Goal: Transaction & Acquisition: Purchase product/service

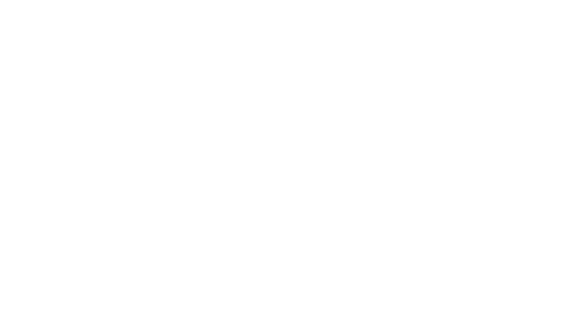
scroll to position [70, 0]
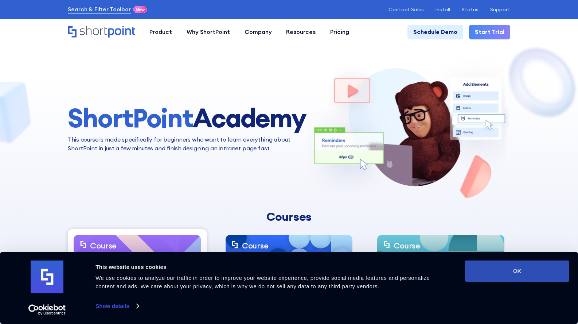
click at [492, 268] on button "OK" at bounding box center [517, 270] width 104 height 21
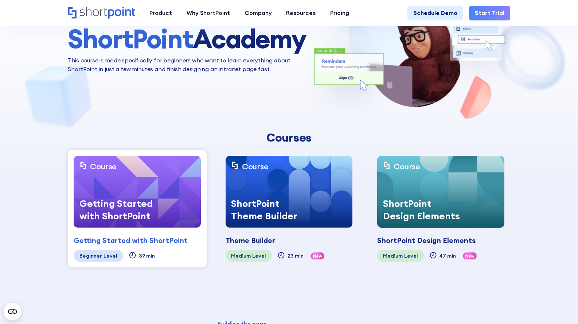
scroll to position [79, 0]
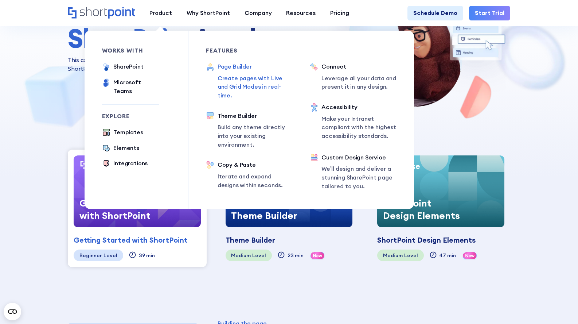
click at [242, 74] on div "Page Builder Create pages with Live and Grid Modes in real-time." at bounding box center [255, 81] width 75 height 38
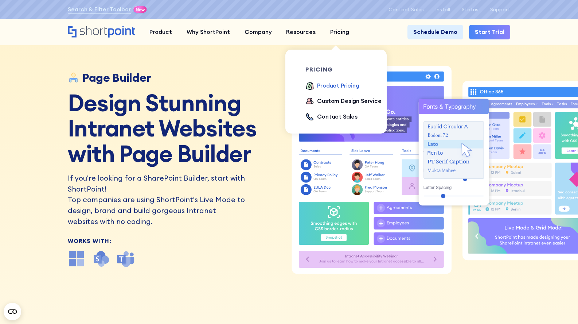
click at [334, 87] on div "Product Pricing" at bounding box center [338, 85] width 42 height 9
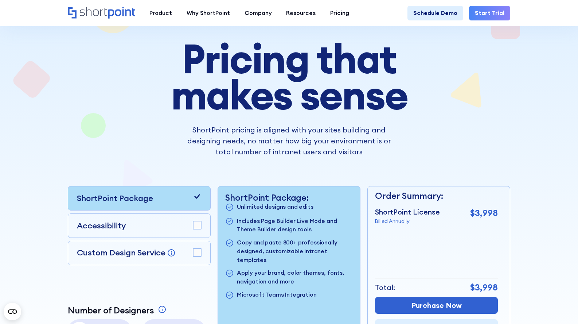
scroll to position [46, 0]
click at [229, 51] on h1 "Pricing that makes sense" at bounding box center [288, 76] width 325 height 72
click at [512, 187] on div at bounding box center [289, 176] width 520 height 417
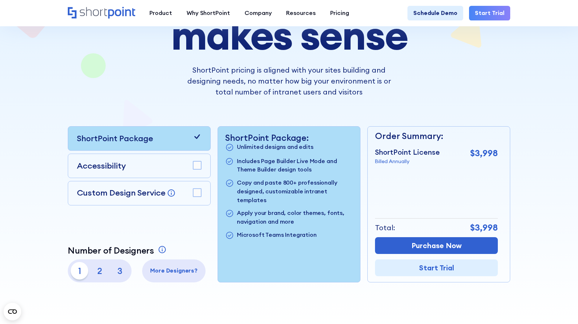
scroll to position [112, 0]
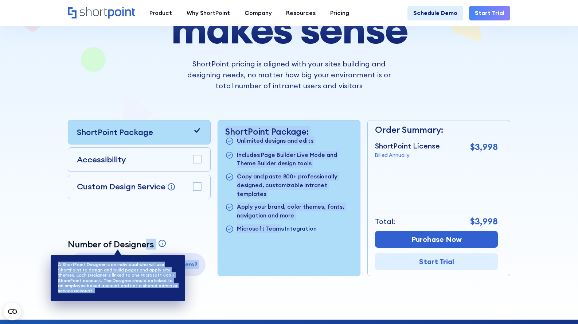
drag, startPoint x: 277, startPoint y: 232, endPoint x: 144, endPoint y: 242, distance: 133.8
click at [144, 242] on div "ShortPoint Package Accessibility Custom Design Service Bring your dream design …" at bounding box center [289, 198] width 442 height 156
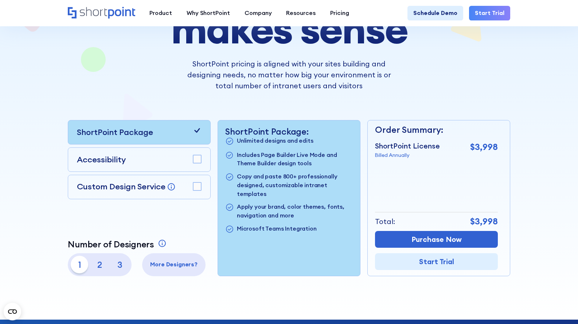
drag, startPoint x: 144, startPoint y: 242, endPoint x: 128, endPoint y: 236, distance: 17.1
click at [128, 236] on div "ShortPoint Package Accessibility Custom Design Service Bring your dream design …" at bounding box center [139, 198] width 143 height 156
click at [116, 269] on p "3" at bounding box center [119, 263] width 17 height 17
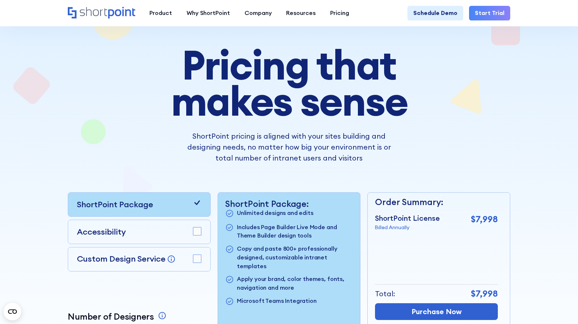
scroll to position [39, 0]
